Goal: Information Seeking & Learning: Learn about a topic

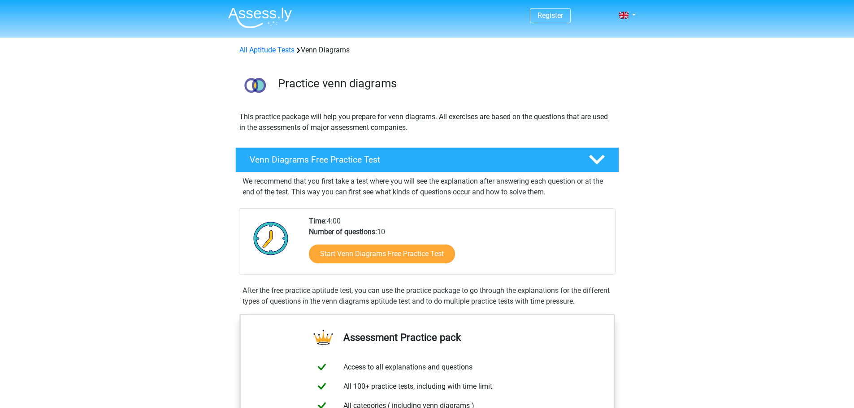
scroll to position [90, 0]
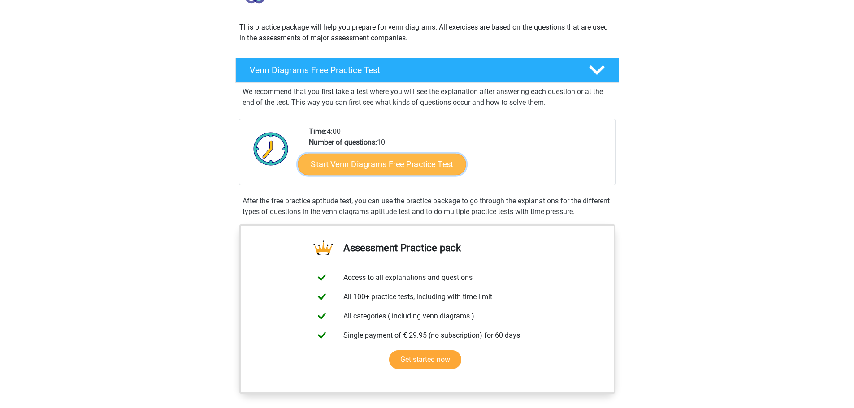
click at [434, 167] on link "Start Venn Diagrams Free Practice Test" at bounding box center [382, 165] width 168 height 22
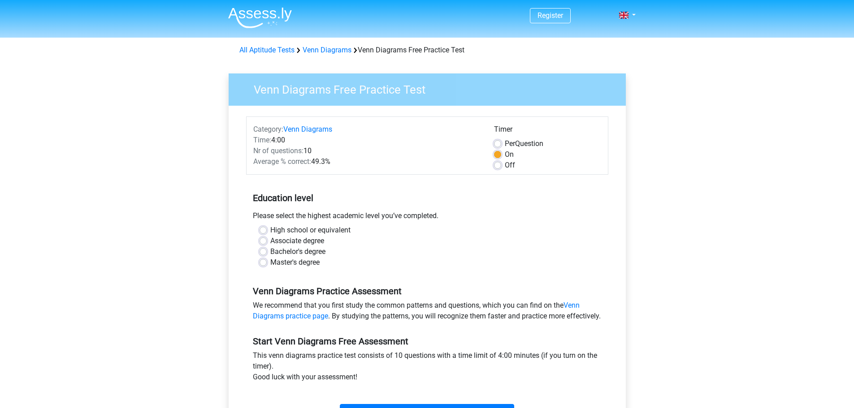
click at [288, 264] on label "Master's degree" at bounding box center [294, 262] width 49 height 11
click at [267, 264] on input "Master's degree" at bounding box center [263, 261] width 7 height 9
radio input "true"
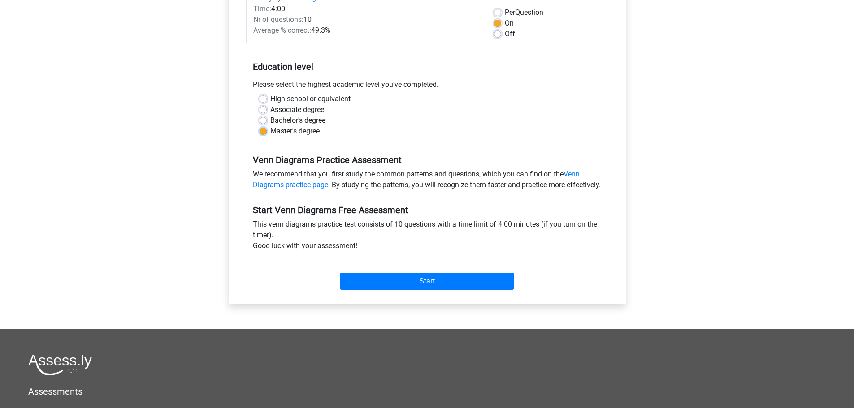
scroll to position [135, 0]
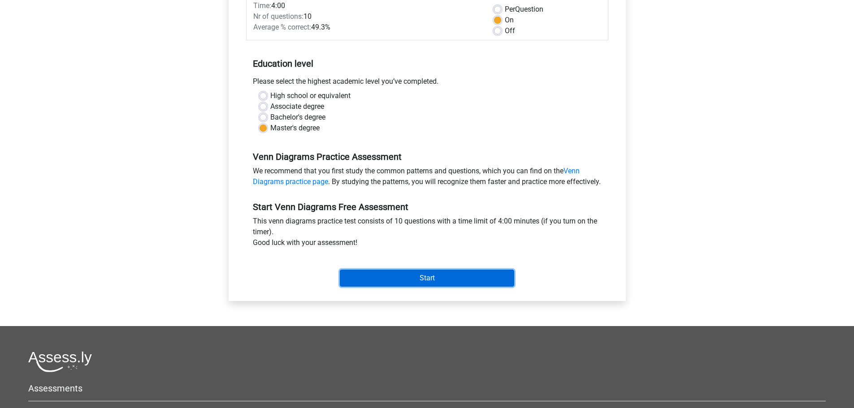
click at [422, 287] on input "Start" at bounding box center [427, 278] width 174 height 17
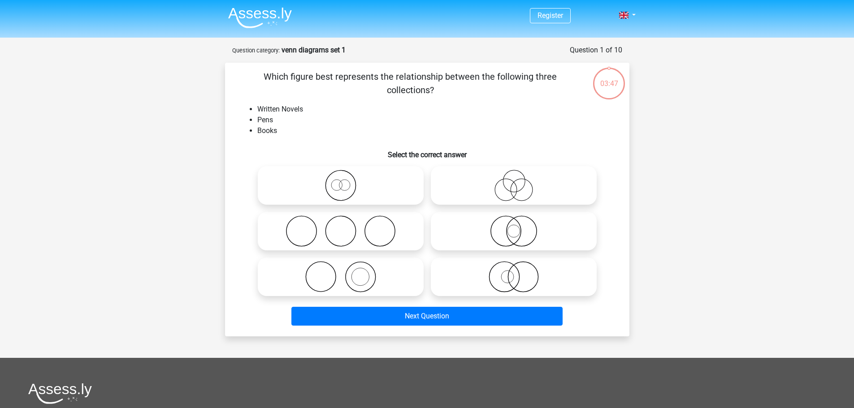
click at [359, 75] on p "Which figure best represents the relationship between the following three colle…" at bounding box center [410, 83] width 342 height 27
drag, startPoint x: 361, startPoint y: 62, endPoint x: 362, endPoint y: 67, distance: 4.7
click at [353, 59] on div at bounding box center [353, 59] width 0 height 0
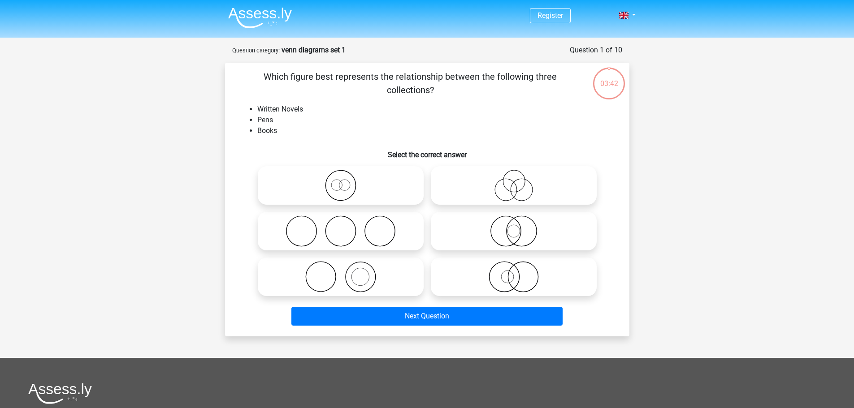
click at [531, 116] on li "Pens" at bounding box center [436, 120] width 358 height 11
click at [271, 109] on li "Written Novels" at bounding box center [436, 109] width 358 height 11
click at [265, 92] on div at bounding box center [265, 92] width 0 height 0
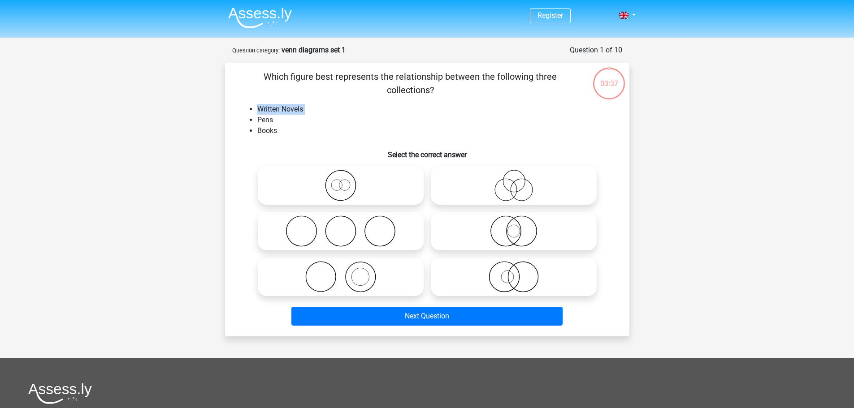
click at [369, 112] on li "Written Novels" at bounding box center [436, 109] width 358 height 11
click at [263, 119] on li "Pens" at bounding box center [436, 120] width 358 height 11
click at [264, 119] on li "Pens" at bounding box center [436, 120] width 358 height 11
click at [326, 117] on li "Pens" at bounding box center [436, 120] width 358 height 11
click at [269, 119] on li "Pens" at bounding box center [436, 120] width 358 height 11
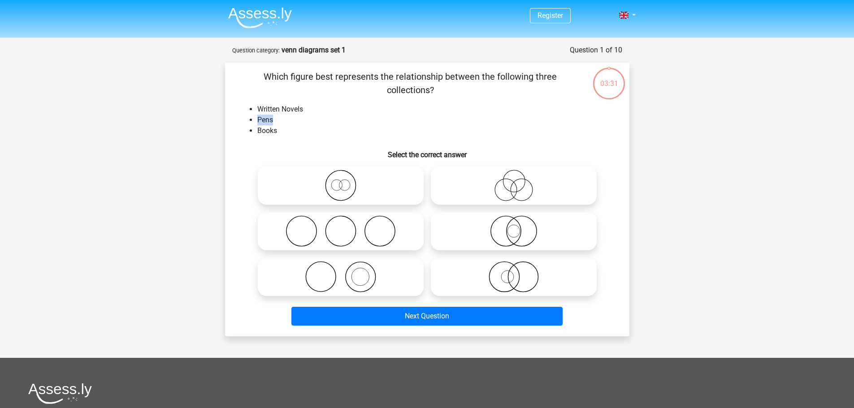
click at [269, 119] on li "Pens" at bounding box center [436, 120] width 358 height 11
click at [263, 103] on div at bounding box center [263, 103] width 0 height 0
click at [355, 129] on li "Books" at bounding box center [436, 131] width 358 height 11
click at [512, 183] on icon at bounding box center [513, 185] width 159 height 31
click at [514, 181] on input "radio" at bounding box center [517, 178] width 6 height 6
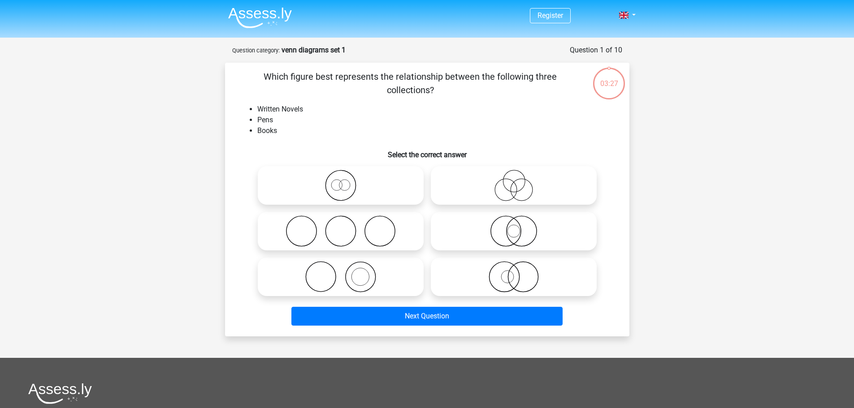
radio input "true"
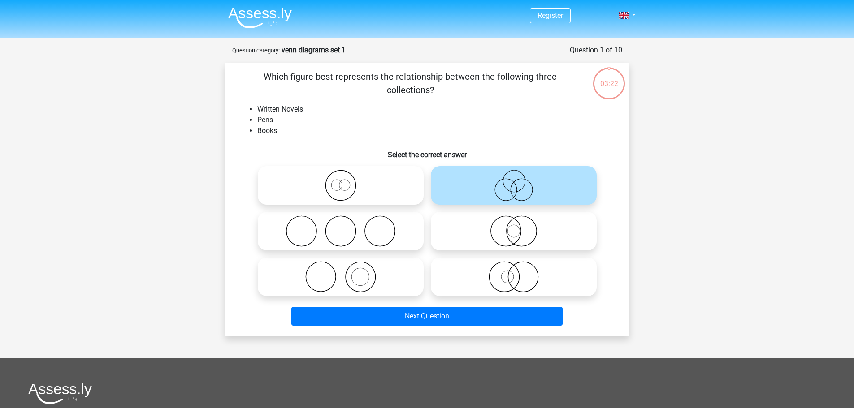
click at [378, 229] on icon at bounding box center [340, 231] width 159 height 31
click at [347, 227] on input "radio" at bounding box center [344, 224] width 6 height 6
radio input "true"
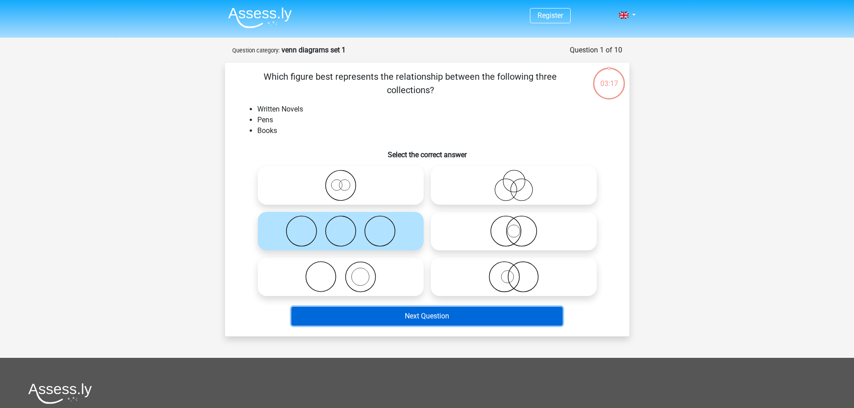
click at [406, 314] on button "Next Question" at bounding box center [426, 316] width 271 height 19
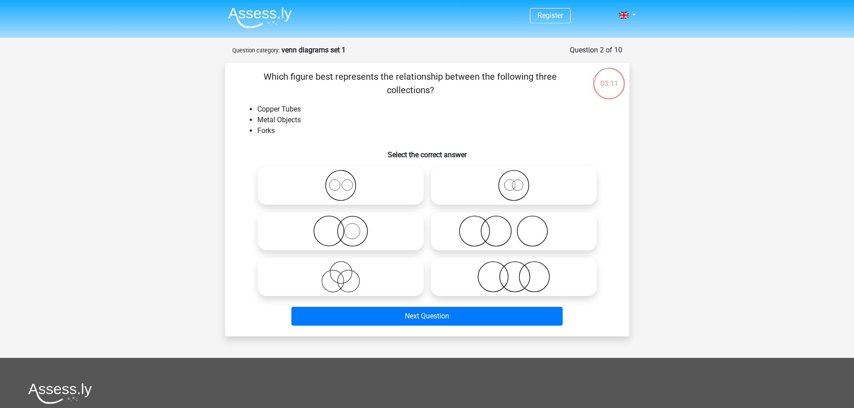
click at [527, 75] on p "Which figure best represents the relationship between the following three colle…" at bounding box center [410, 83] width 342 height 27
click at [521, 59] on div at bounding box center [521, 59] width 0 height 0
click at [552, 106] on li "Copper Tubes" at bounding box center [436, 109] width 358 height 11
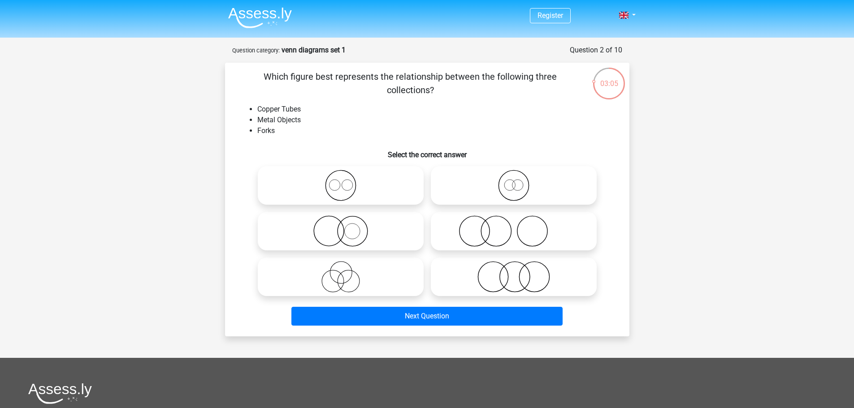
click at [282, 110] on li "Copper Tubes" at bounding box center [436, 109] width 358 height 11
click at [276, 114] on div at bounding box center [276, 114] width 0 height 0
click at [342, 123] on li "Metal Objects" at bounding box center [436, 120] width 358 height 11
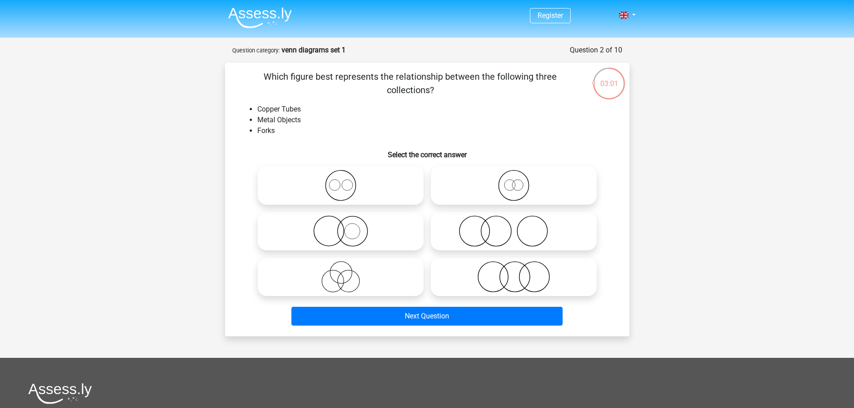
click at [281, 117] on li "Metal Objects" at bounding box center [436, 120] width 358 height 11
click at [282, 117] on li "Metal Objects" at bounding box center [436, 120] width 358 height 11
click at [276, 103] on div at bounding box center [276, 103] width 0 height 0
click at [345, 125] on li "Metal Objects" at bounding box center [436, 120] width 358 height 11
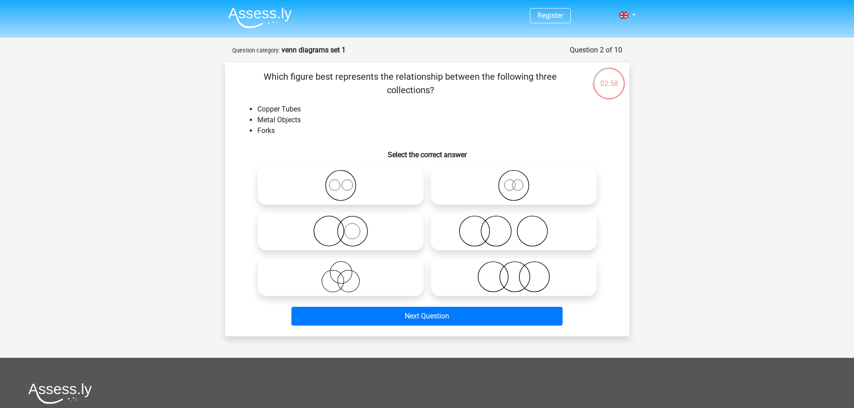
click at [265, 131] on li "Forks" at bounding box center [436, 131] width 358 height 11
click at [259, 135] on div at bounding box center [259, 135] width 0 height 0
click at [343, 127] on li "Forks" at bounding box center [436, 131] width 358 height 11
click at [266, 130] on li "Forks" at bounding box center [436, 131] width 358 height 11
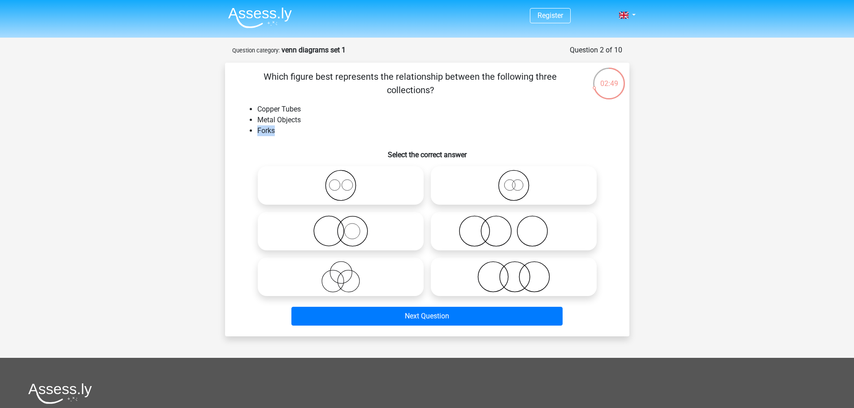
click at [266, 130] on li "Forks" at bounding box center [436, 131] width 358 height 11
click at [260, 114] on div at bounding box center [260, 114] width 0 height 0
click at [344, 126] on li "Forks" at bounding box center [436, 131] width 358 height 11
click at [291, 111] on li "Copper Tubes" at bounding box center [436, 109] width 358 height 11
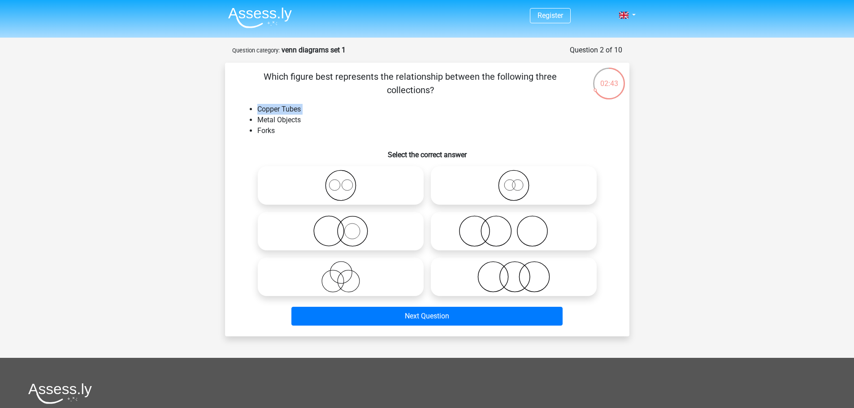
click at [291, 111] on li "Copper Tubes" at bounding box center [436, 109] width 358 height 11
click at [286, 114] on div at bounding box center [286, 114] width 0 height 0
click at [350, 130] on li "Forks" at bounding box center [436, 131] width 358 height 11
click at [296, 121] on li "Metal Objects" at bounding box center [436, 120] width 358 height 11
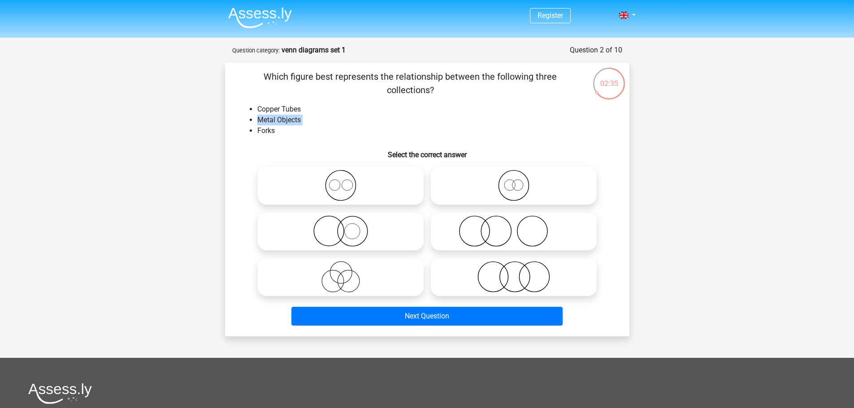
click at [296, 121] on li "Metal Objects" at bounding box center [436, 120] width 358 height 11
click at [290, 125] on div at bounding box center [290, 125] width 0 height 0
click at [363, 126] on li "Forks" at bounding box center [436, 131] width 358 height 11
click at [512, 182] on icon at bounding box center [513, 185] width 159 height 31
click at [514, 181] on input "radio" at bounding box center [517, 178] width 6 height 6
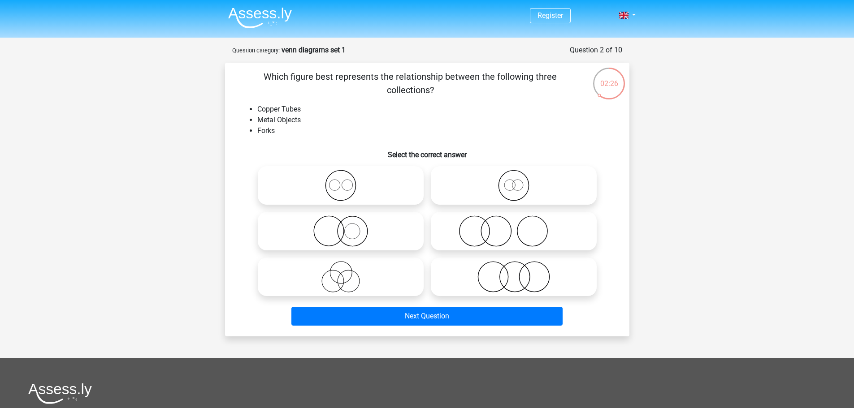
radio input "true"
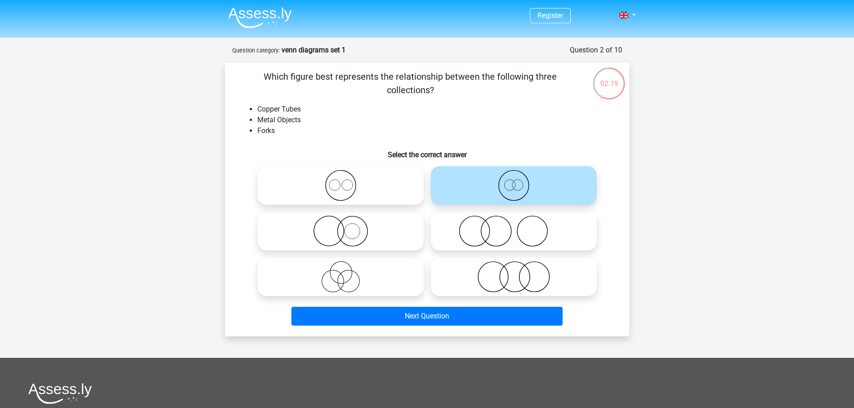
click at [339, 178] on icon at bounding box center [340, 185] width 159 height 31
click at [341, 178] on input "radio" at bounding box center [344, 178] width 6 height 6
radio input "true"
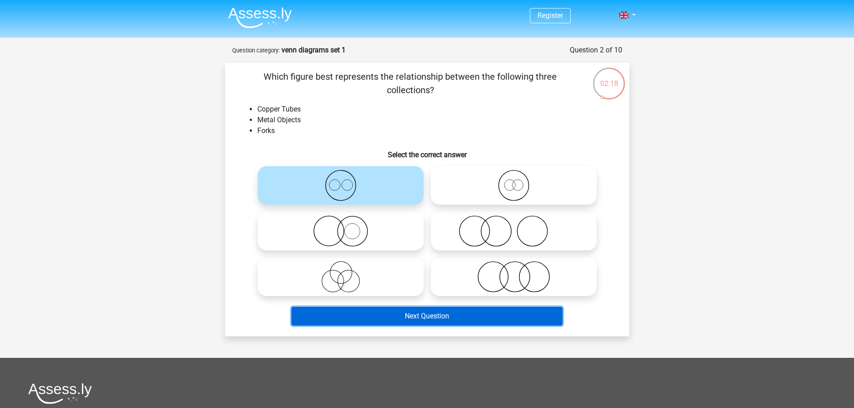
click at [413, 319] on button "Next Question" at bounding box center [426, 316] width 271 height 19
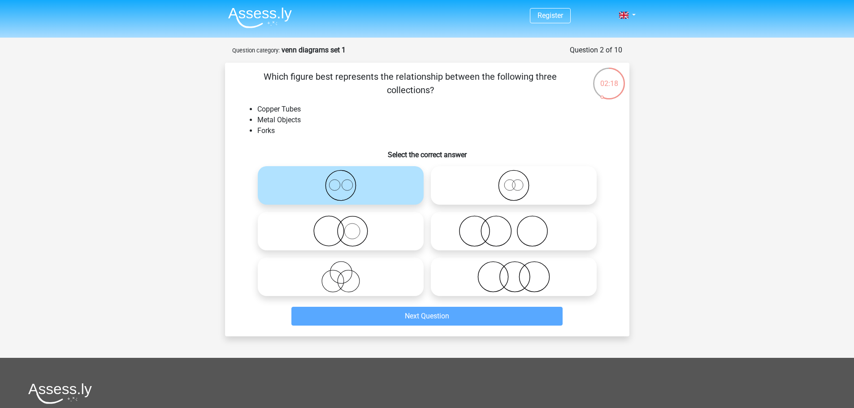
scroll to position [45, 0]
